Goal: Use online tool/utility: Utilize a website feature to perform a specific function

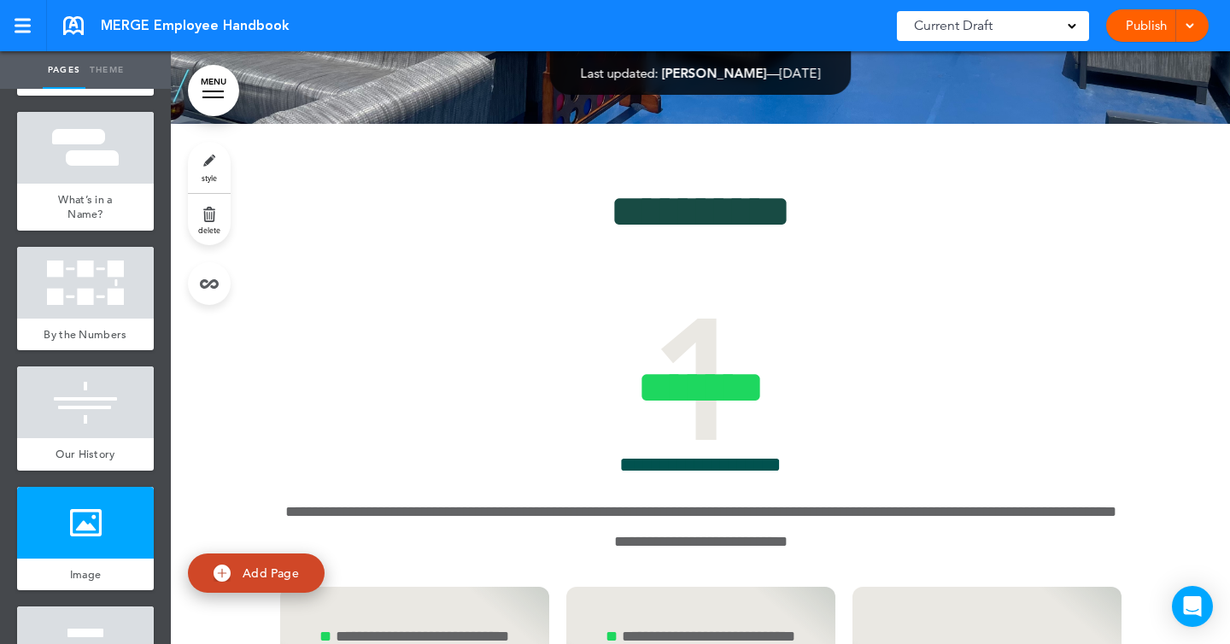
scroll to position [9951, 0]
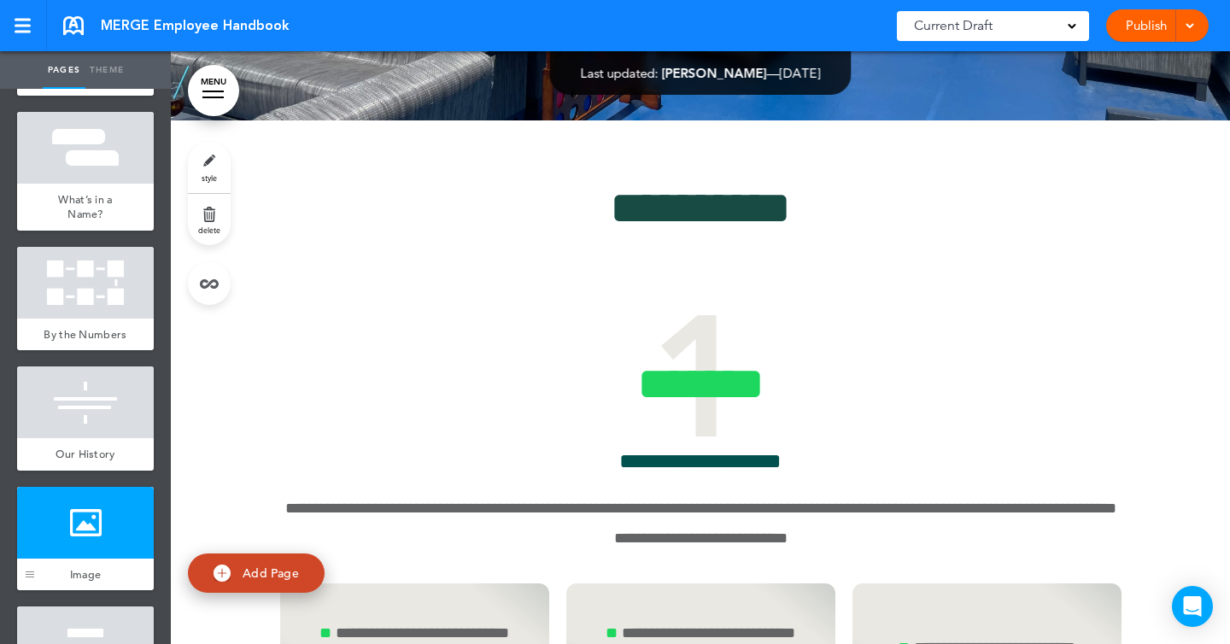
click at [32, 571] on div at bounding box center [30, 571] width 9 height 1
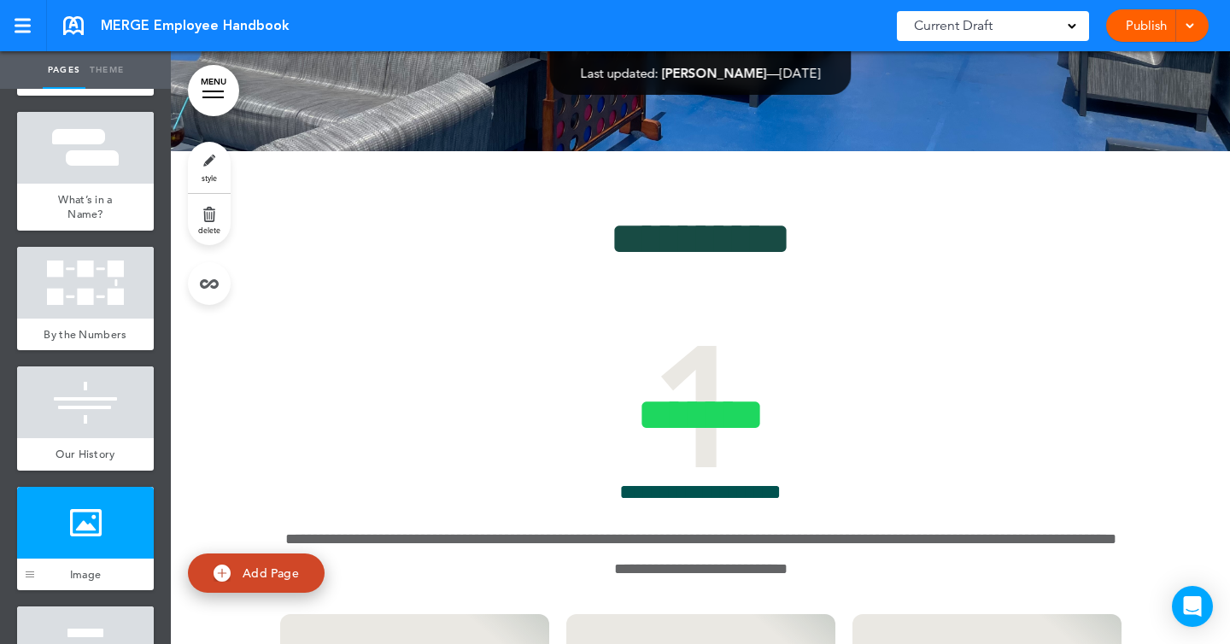
scroll to position [9920, 0]
click at [214, 173] on link "style" at bounding box center [209, 167] width 43 height 51
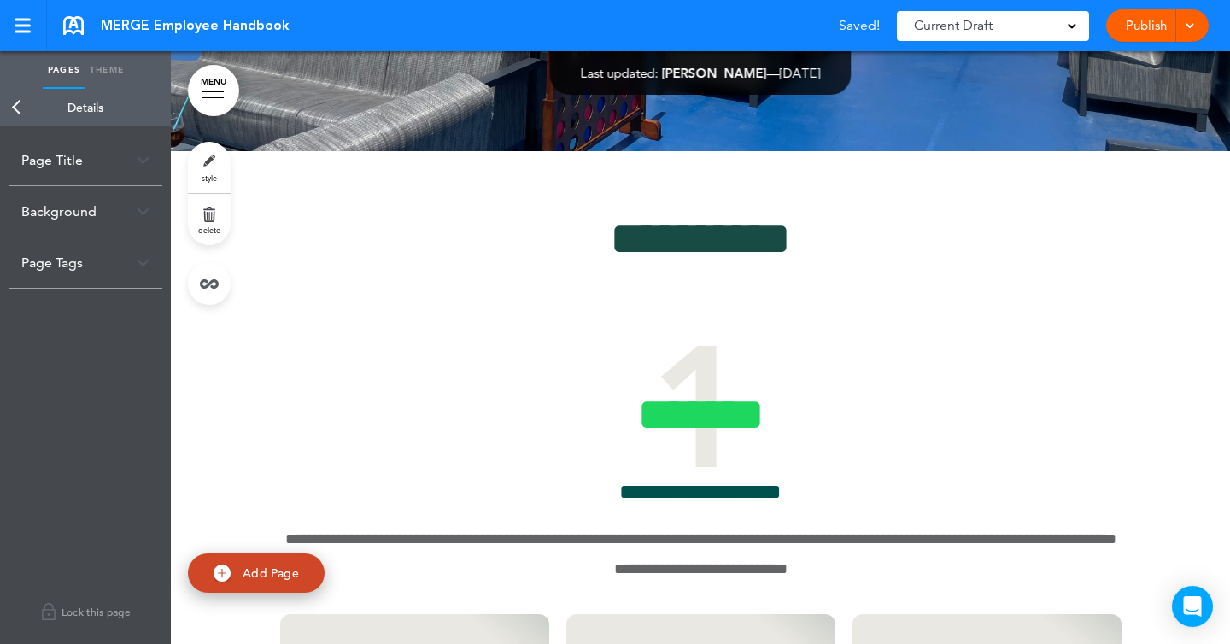
click at [112, 213] on div "Background" at bounding box center [86, 211] width 154 height 50
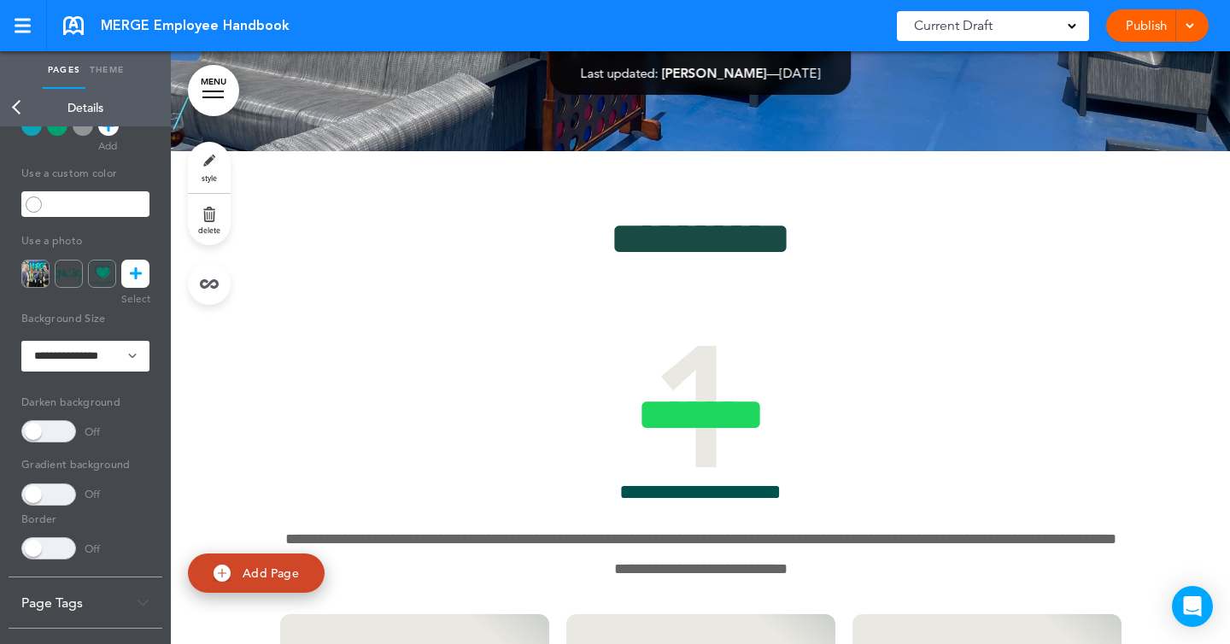
scroll to position [249, 0]
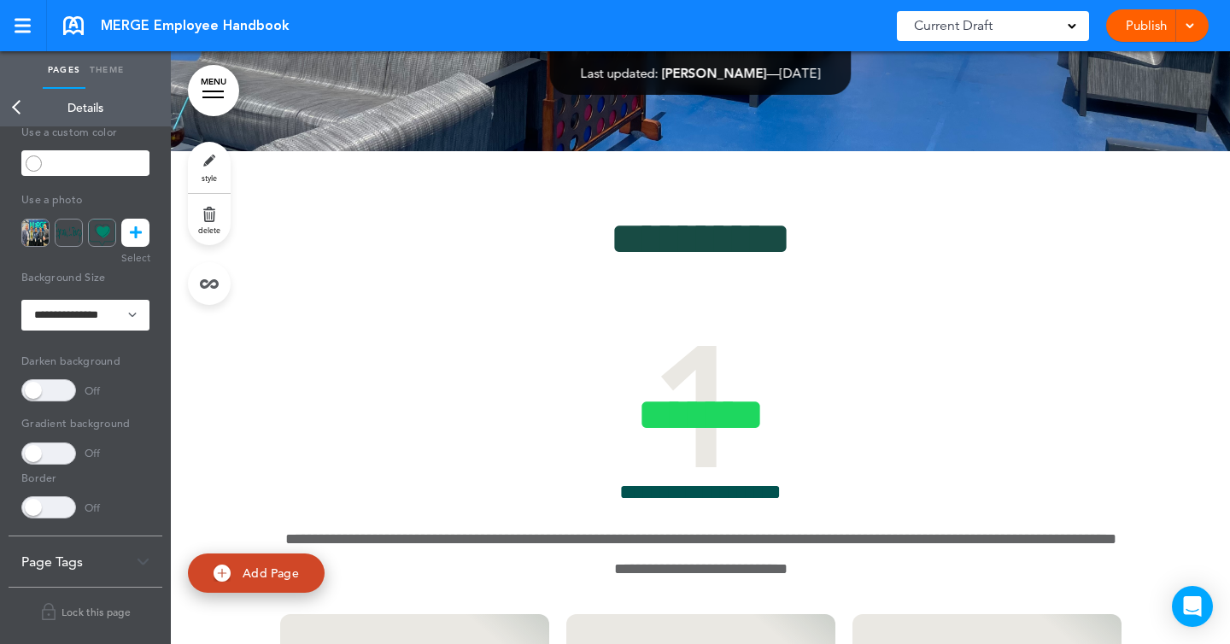
click at [144, 238] on link at bounding box center [135, 233] width 28 height 28
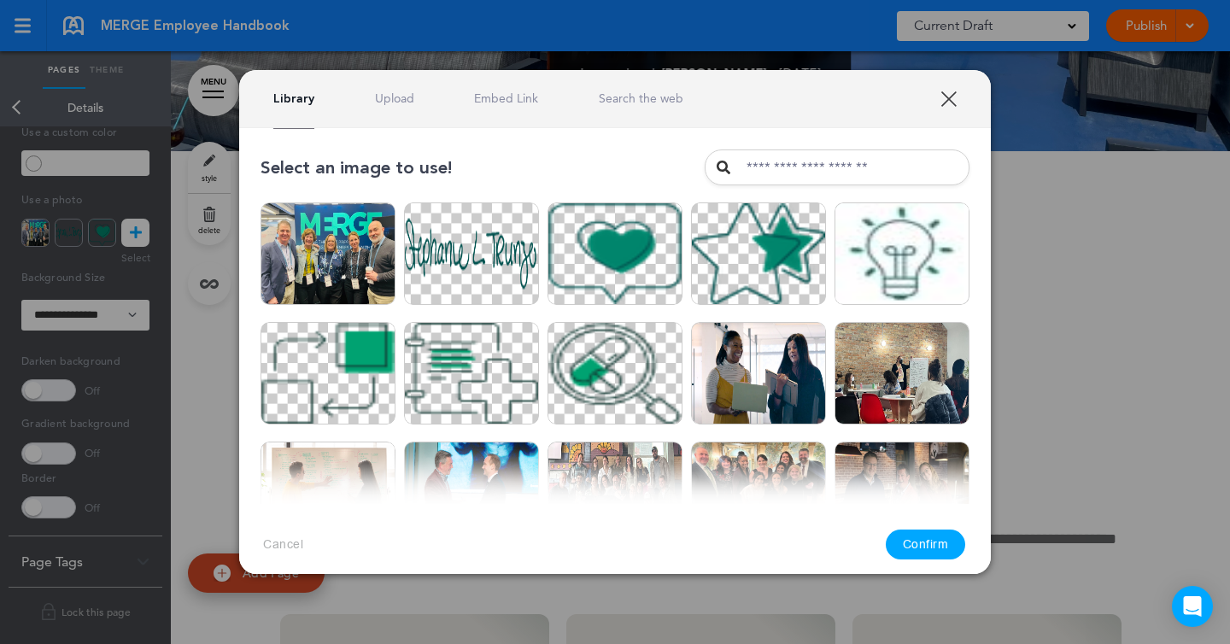
click at [400, 91] on link "Upload" at bounding box center [394, 99] width 39 height 16
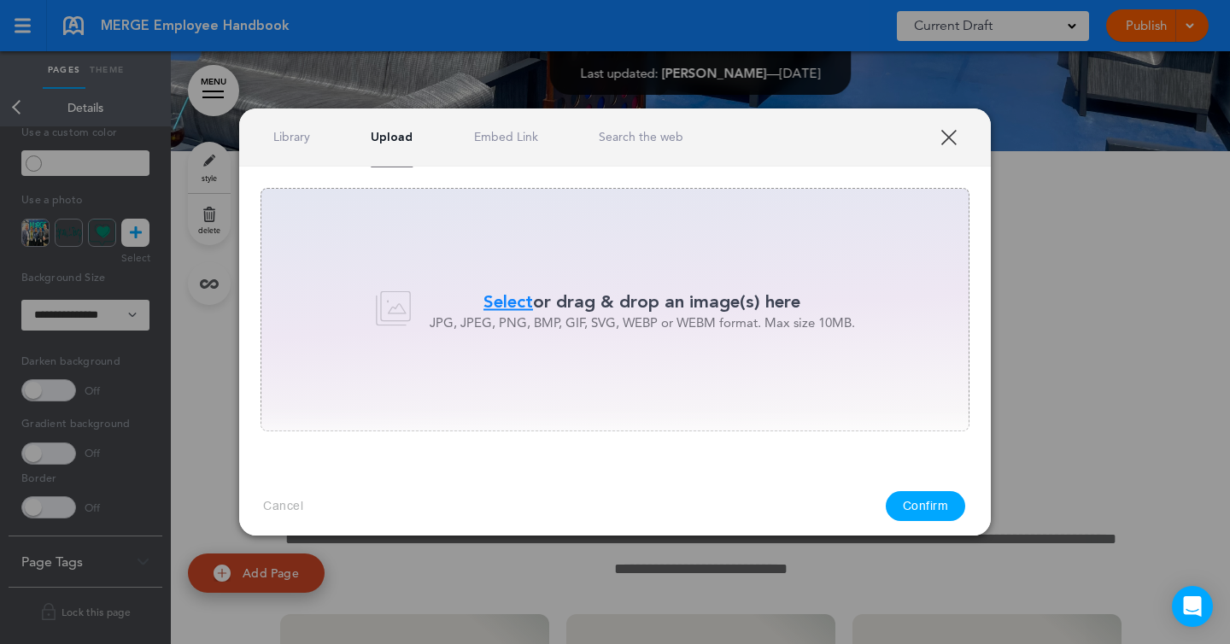
click at [484, 307] on span "Select" at bounding box center [508, 301] width 50 height 25
click at [820, 499] on div "Internal Server Error" at bounding box center [804, 506] width 130 height 21
click at [951, 144] on link "XXX" at bounding box center [949, 137] width 16 height 16
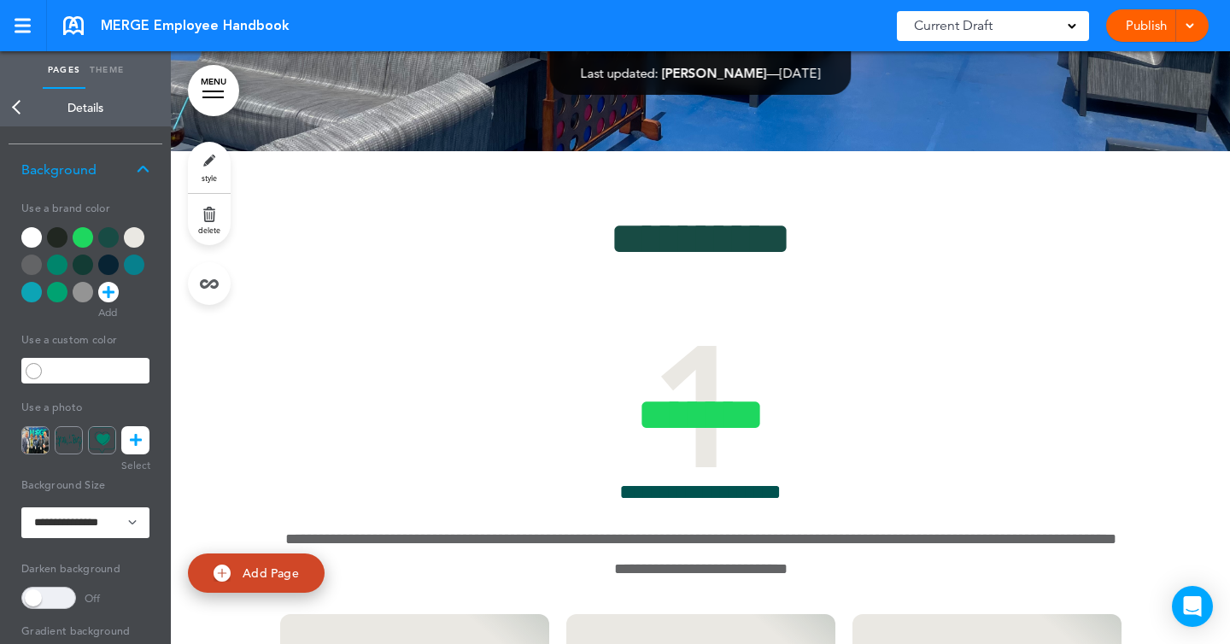
scroll to position [0, 0]
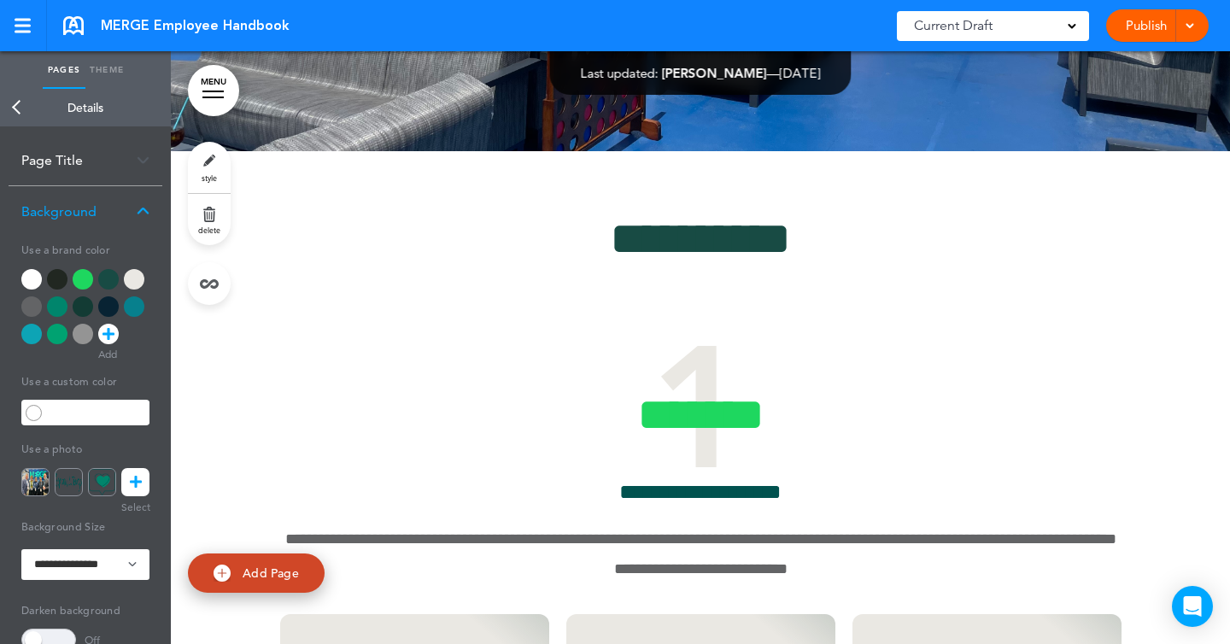
click at [122, 66] on link "Theme" at bounding box center [106, 70] width 43 height 38
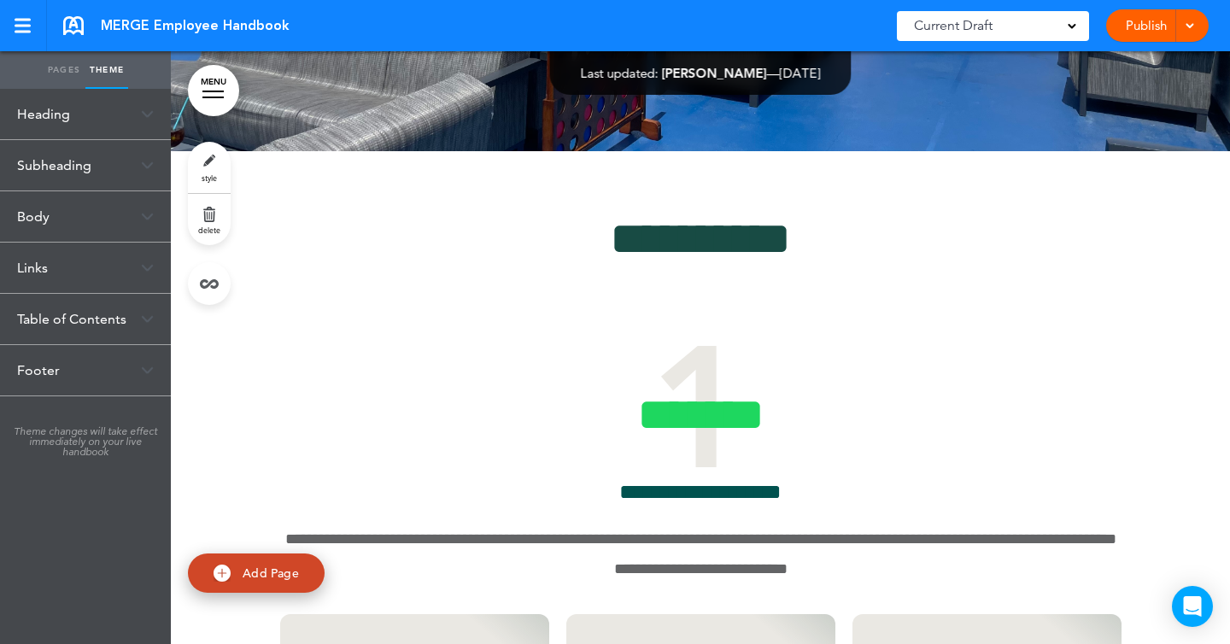
click at [73, 231] on div "Body" at bounding box center [85, 216] width 171 height 50
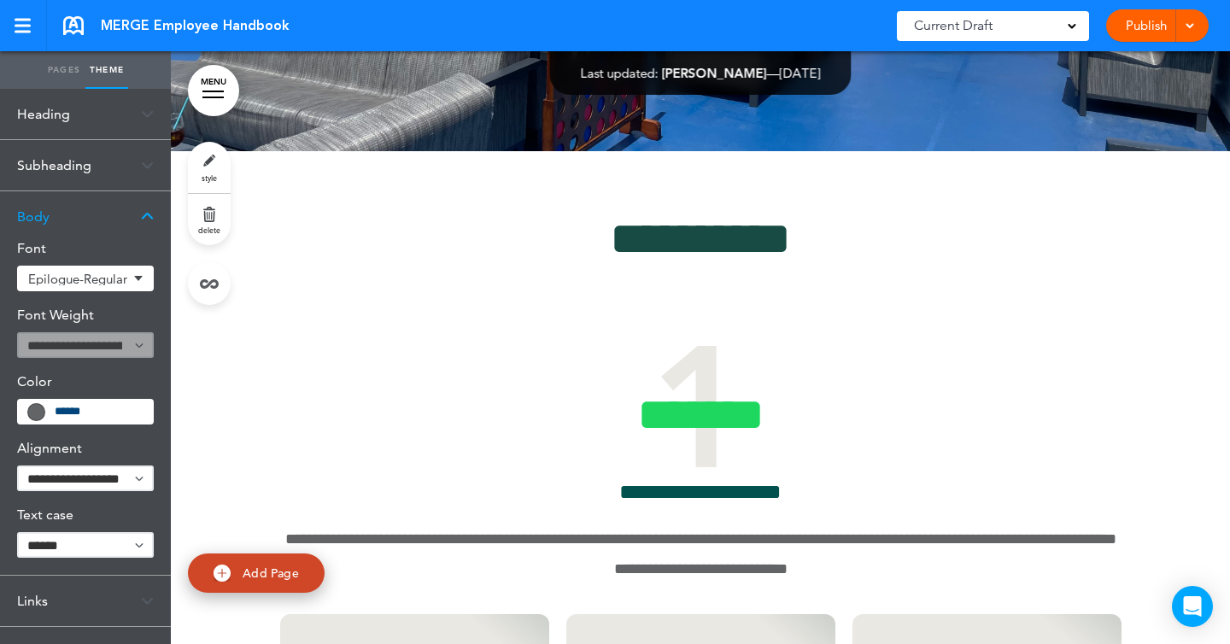
click at [84, 213] on div "Body" at bounding box center [85, 216] width 171 height 50
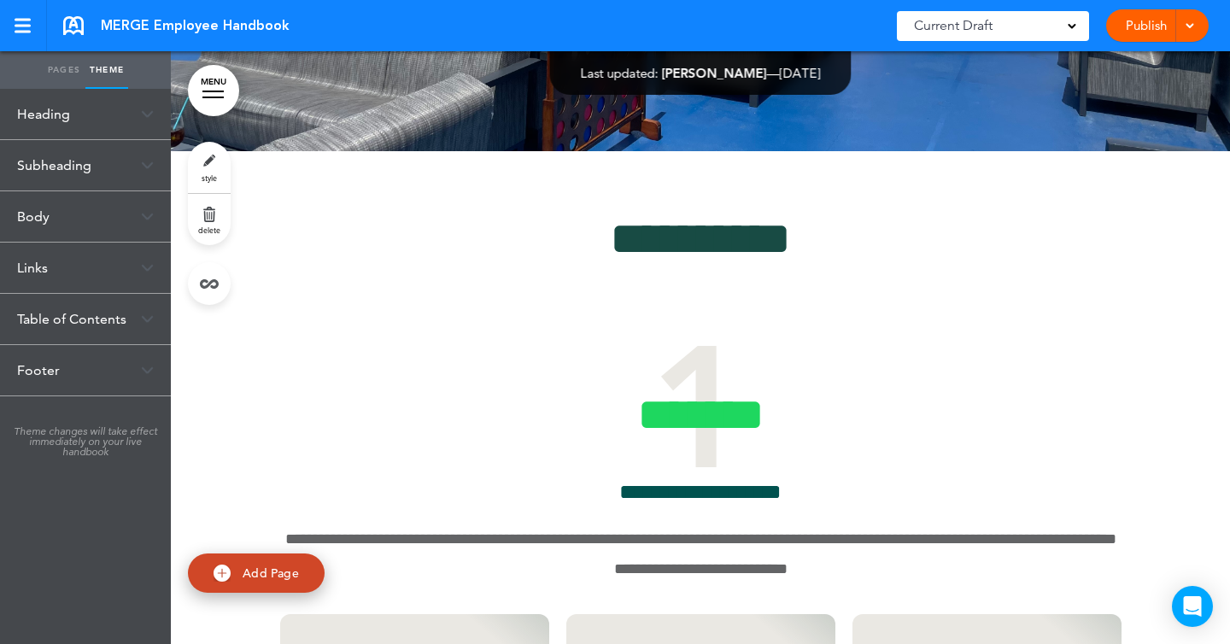
click at [62, 312] on div "Table of Contents" at bounding box center [85, 319] width 171 height 50
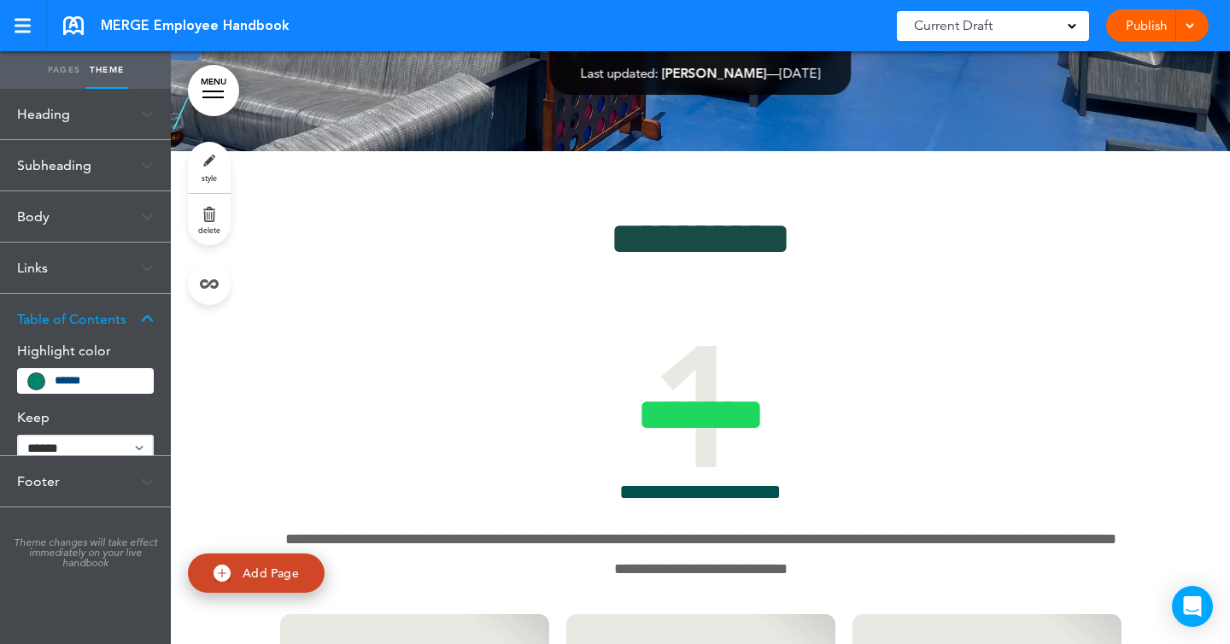
click at [62, 269] on div "Links" at bounding box center [85, 268] width 171 height 50
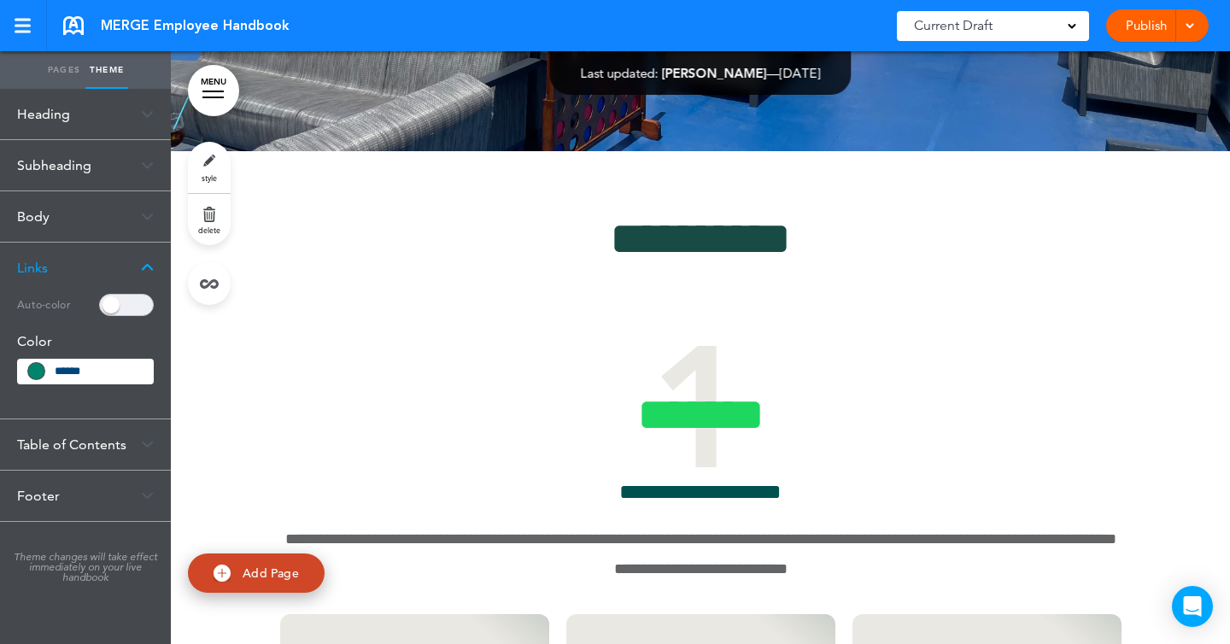
click at [62, 269] on div "Links" at bounding box center [85, 268] width 171 height 50
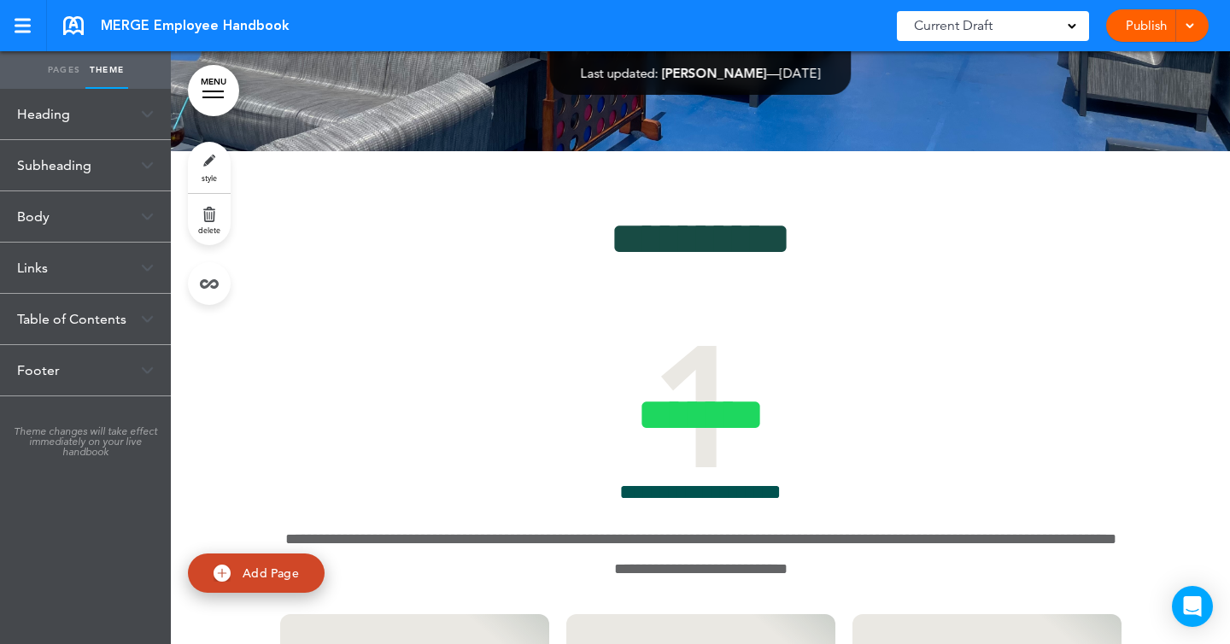
click at [97, 126] on div "Heading" at bounding box center [85, 114] width 171 height 50
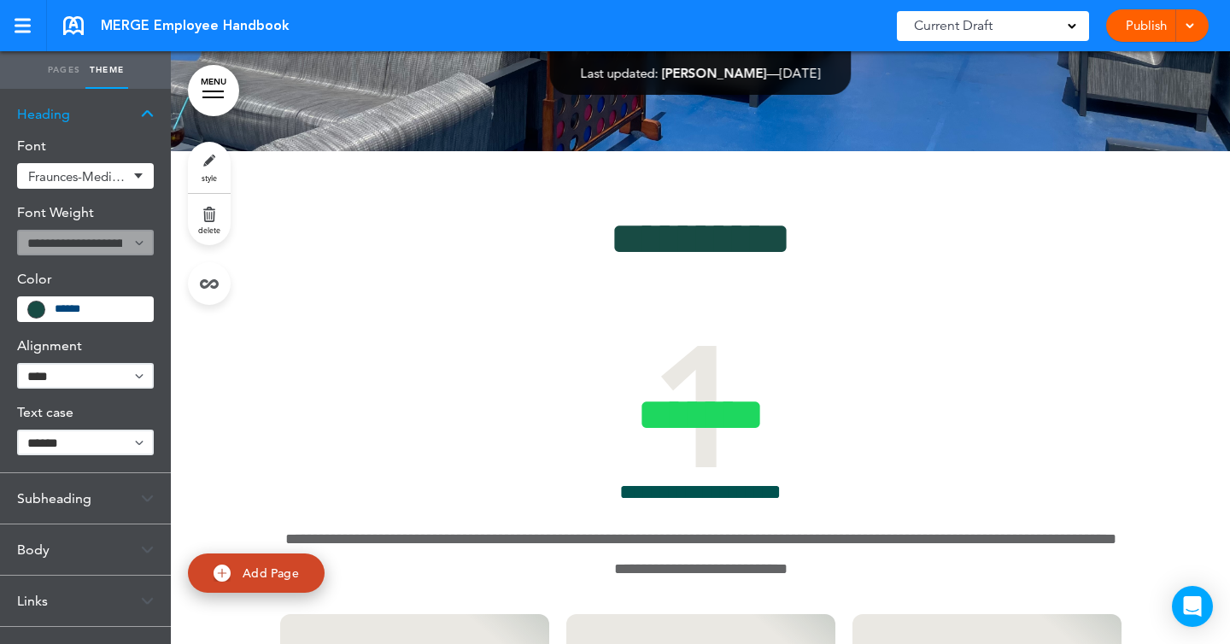
click at [97, 126] on div "Heading" at bounding box center [85, 114] width 171 height 50
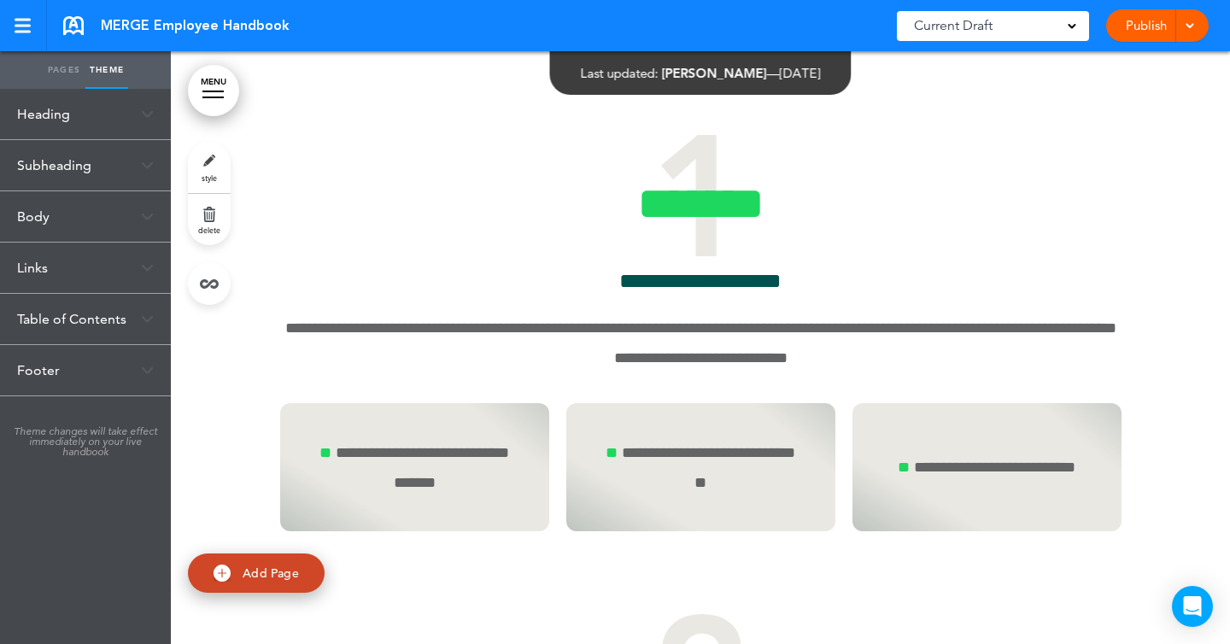
scroll to position [9855, 0]
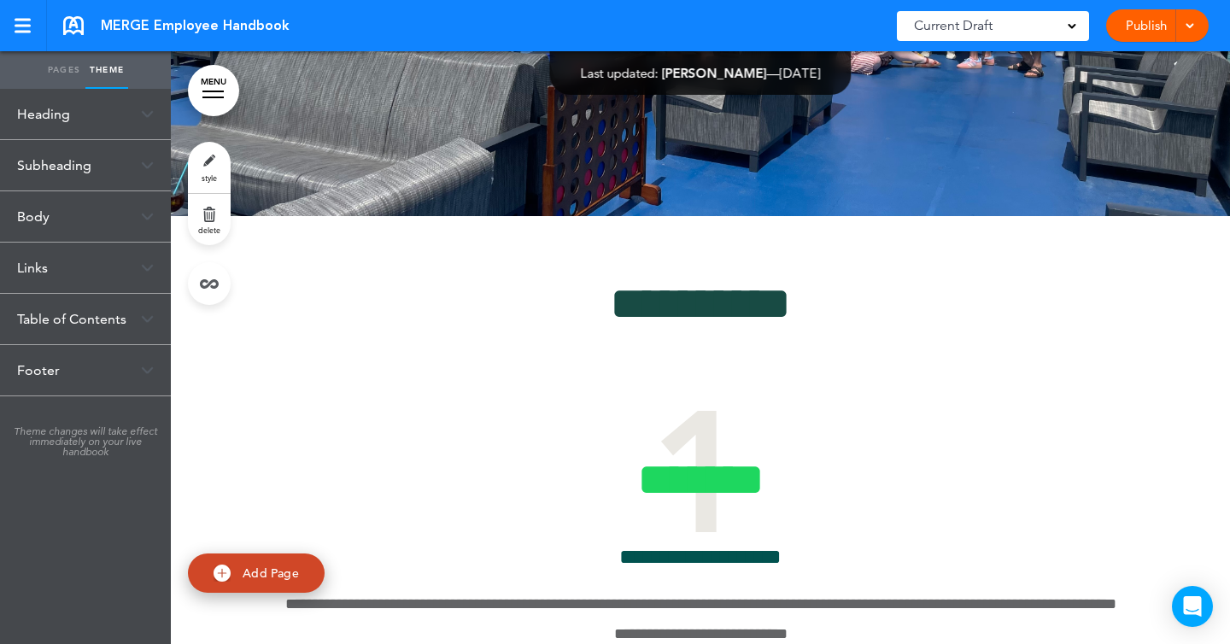
click at [71, 66] on link "Pages" at bounding box center [64, 70] width 43 height 38
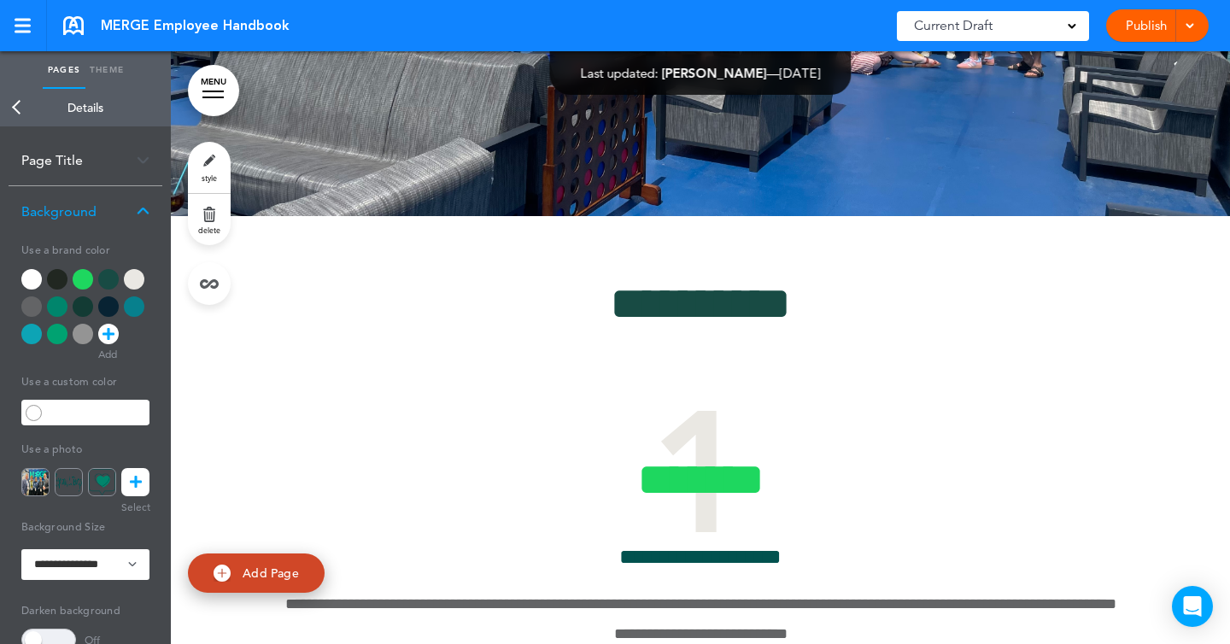
click at [129, 484] on link at bounding box center [135, 482] width 28 height 28
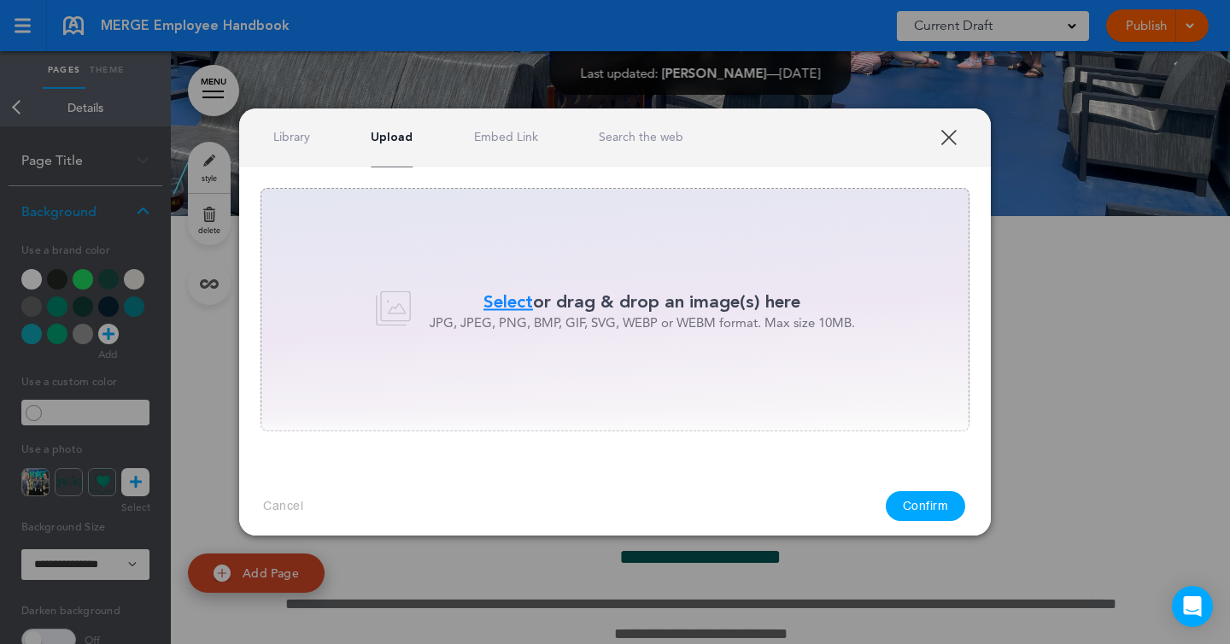
click at [514, 296] on span "Select" at bounding box center [508, 301] width 50 height 25
click at [506, 301] on span "Select" at bounding box center [508, 301] width 50 height 25
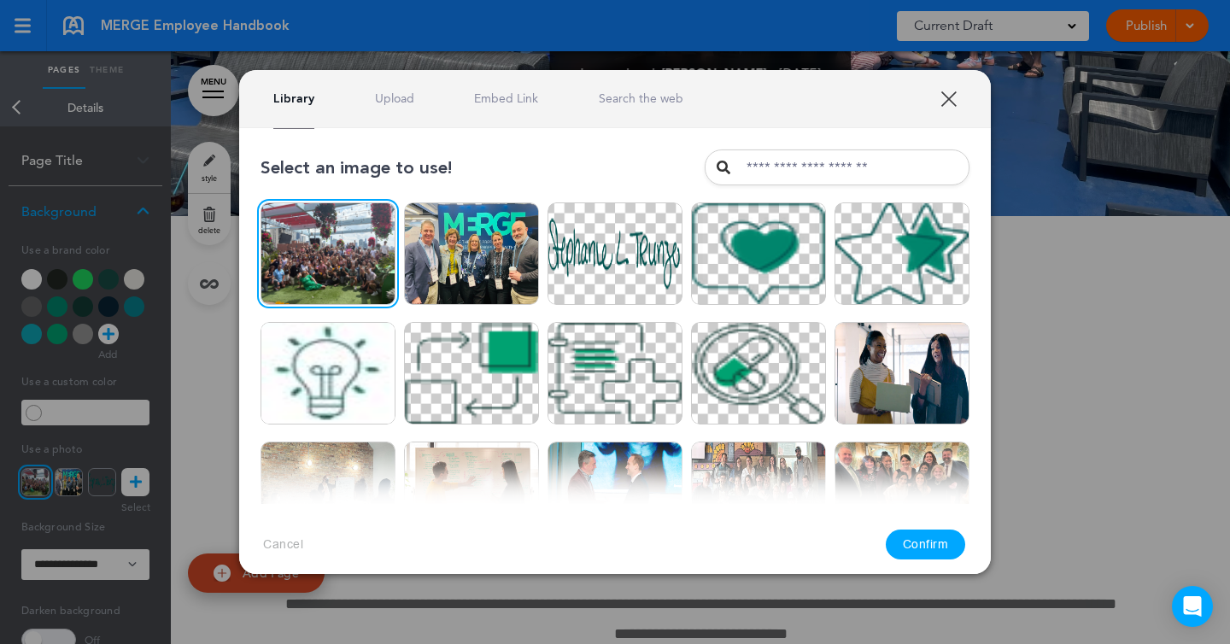
click at [903, 546] on button "Confirm" at bounding box center [926, 545] width 80 height 30
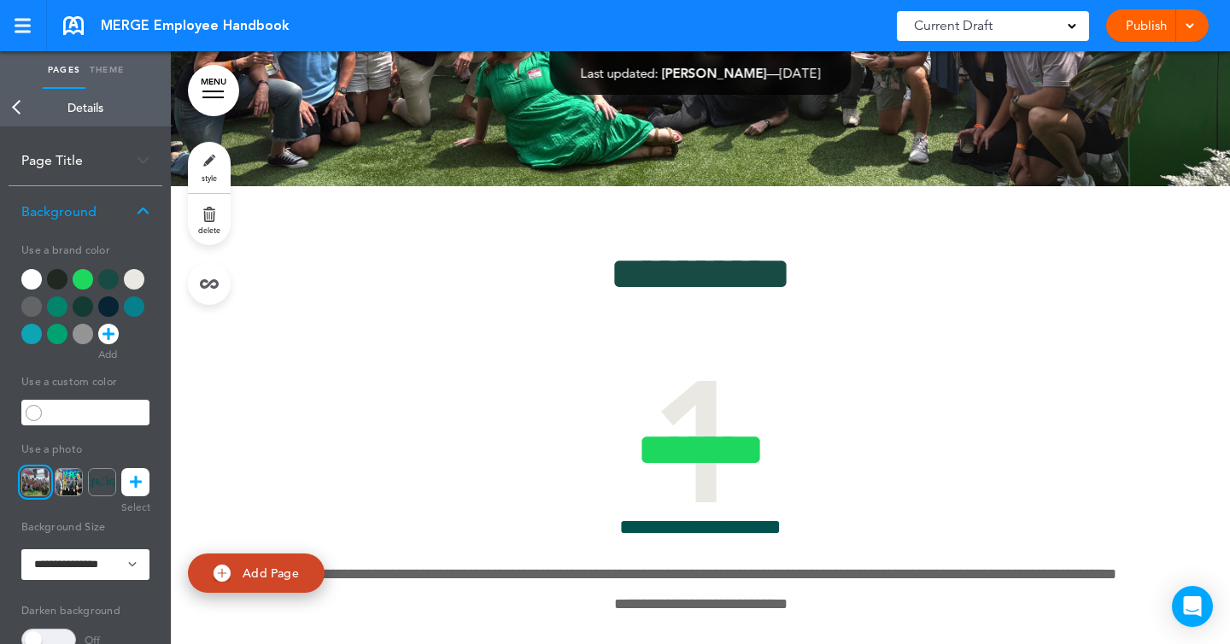
scroll to position [9974, 0]
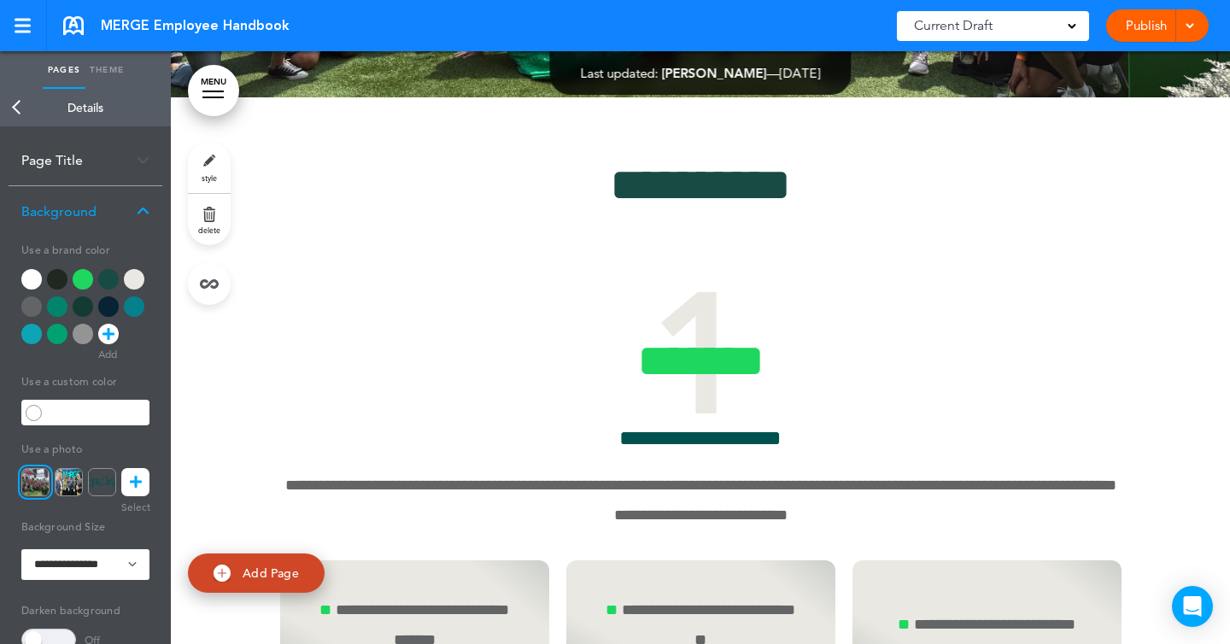
click at [17, 104] on link "Back" at bounding box center [17, 108] width 34 height 38
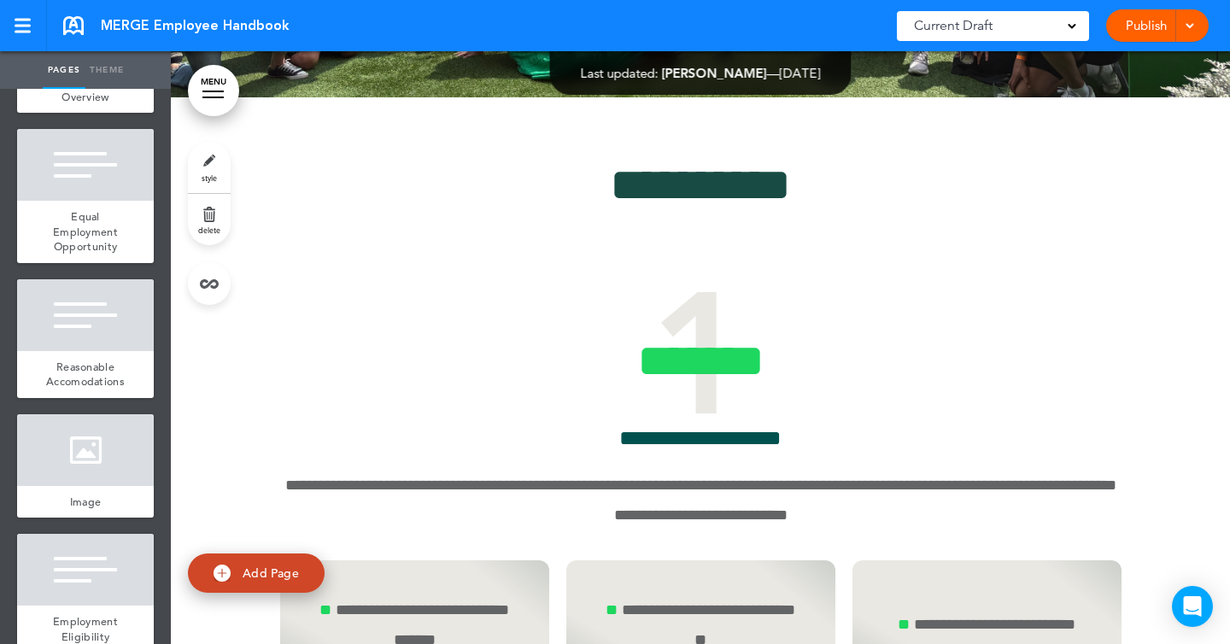
scroll to position [2464, 0]
click at [51, 429] on div at bounding box center [85, 451] width 137 height 72
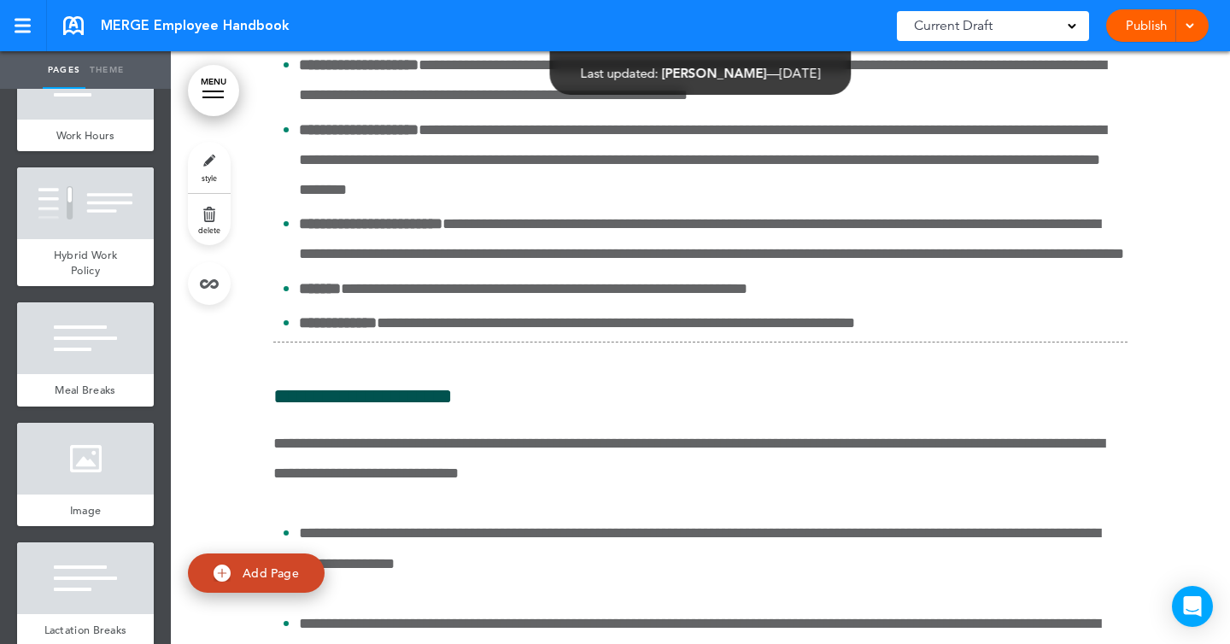
scroll to position [3924, 0]
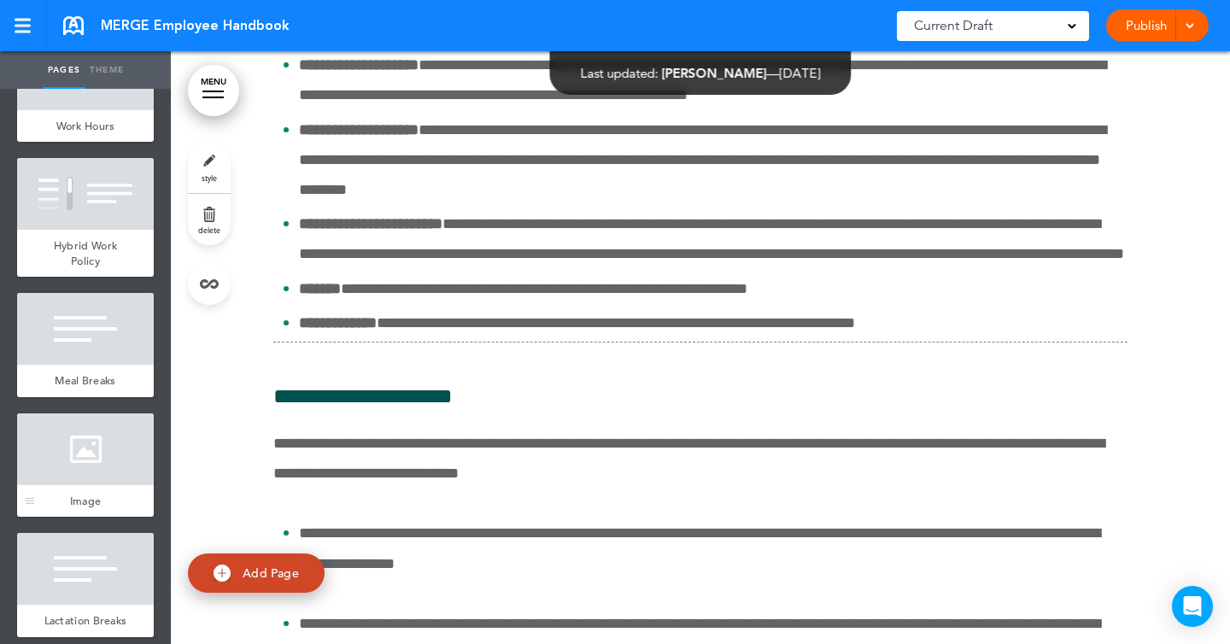
click at [85, 485] on div "Image" at bounding box center [85, 501] width 137 height 32
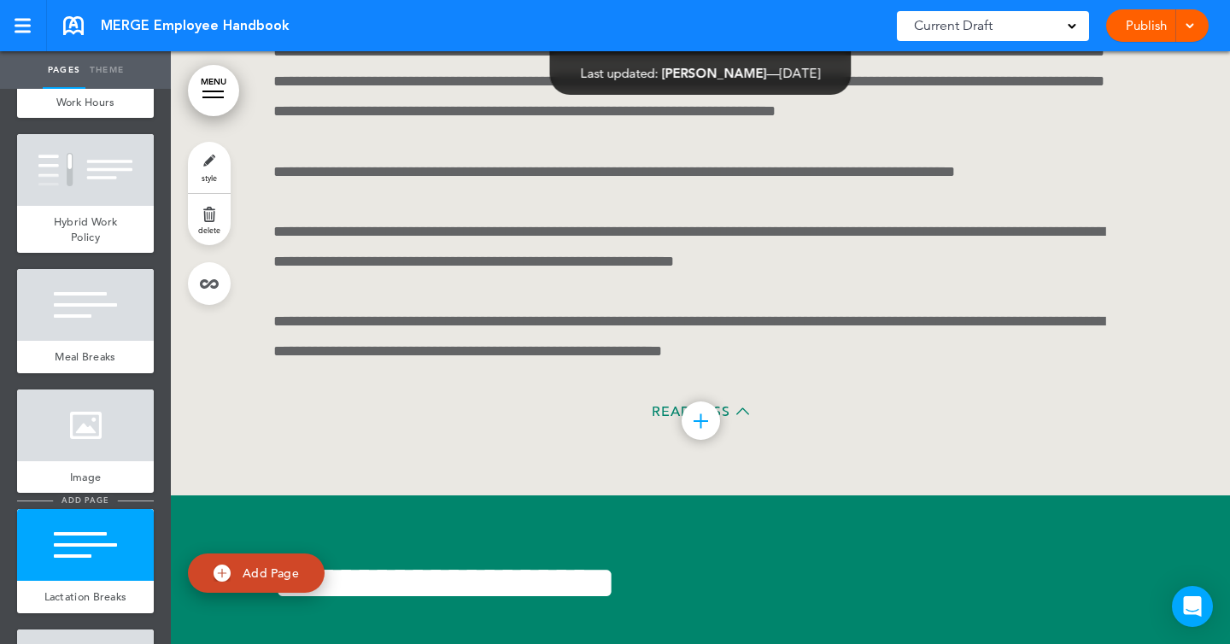
scroll to position [4039, 0]
